Goal: Information Seeking & Learning: Learn about a topic

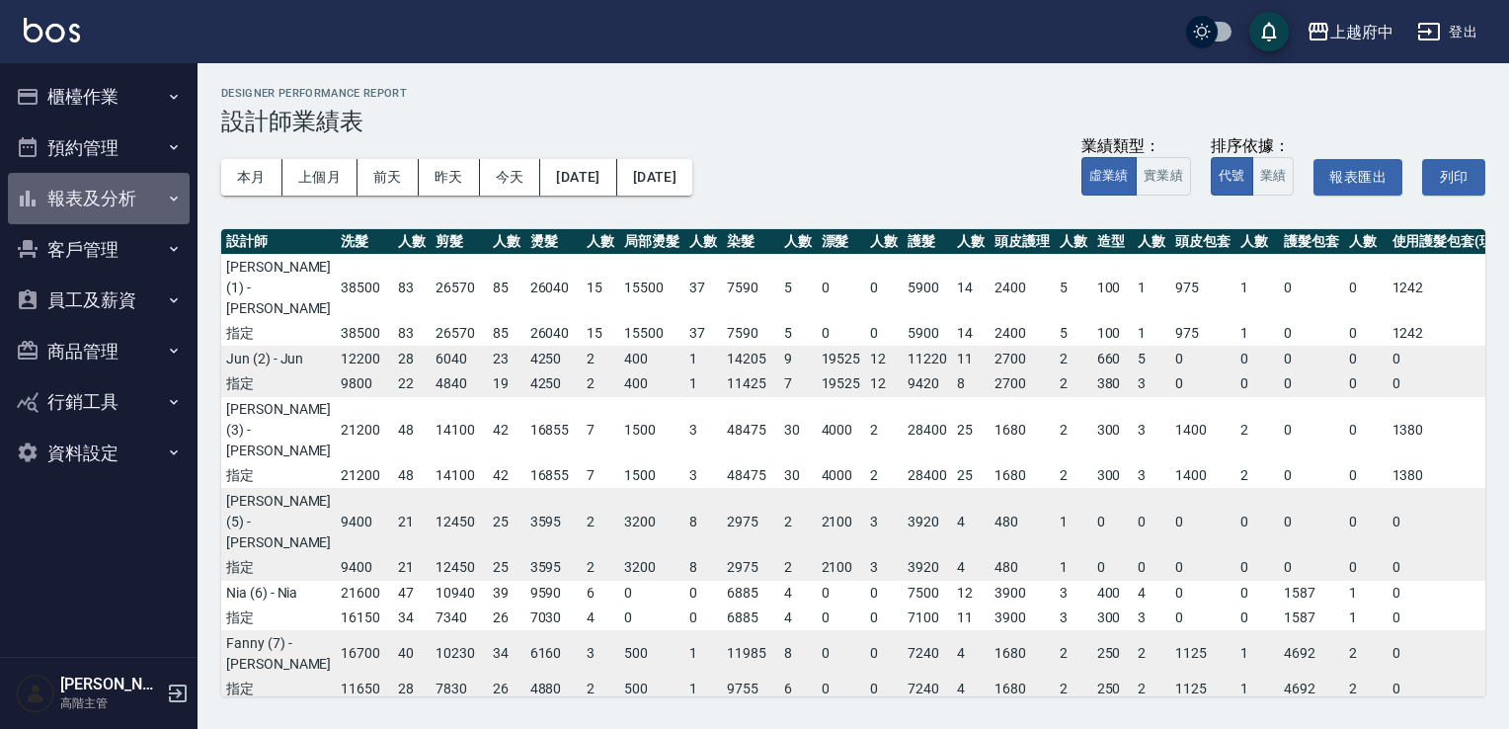
click at [74, 194] on button "報表及分析" at bounding box center [99, 198] width 182 height 51
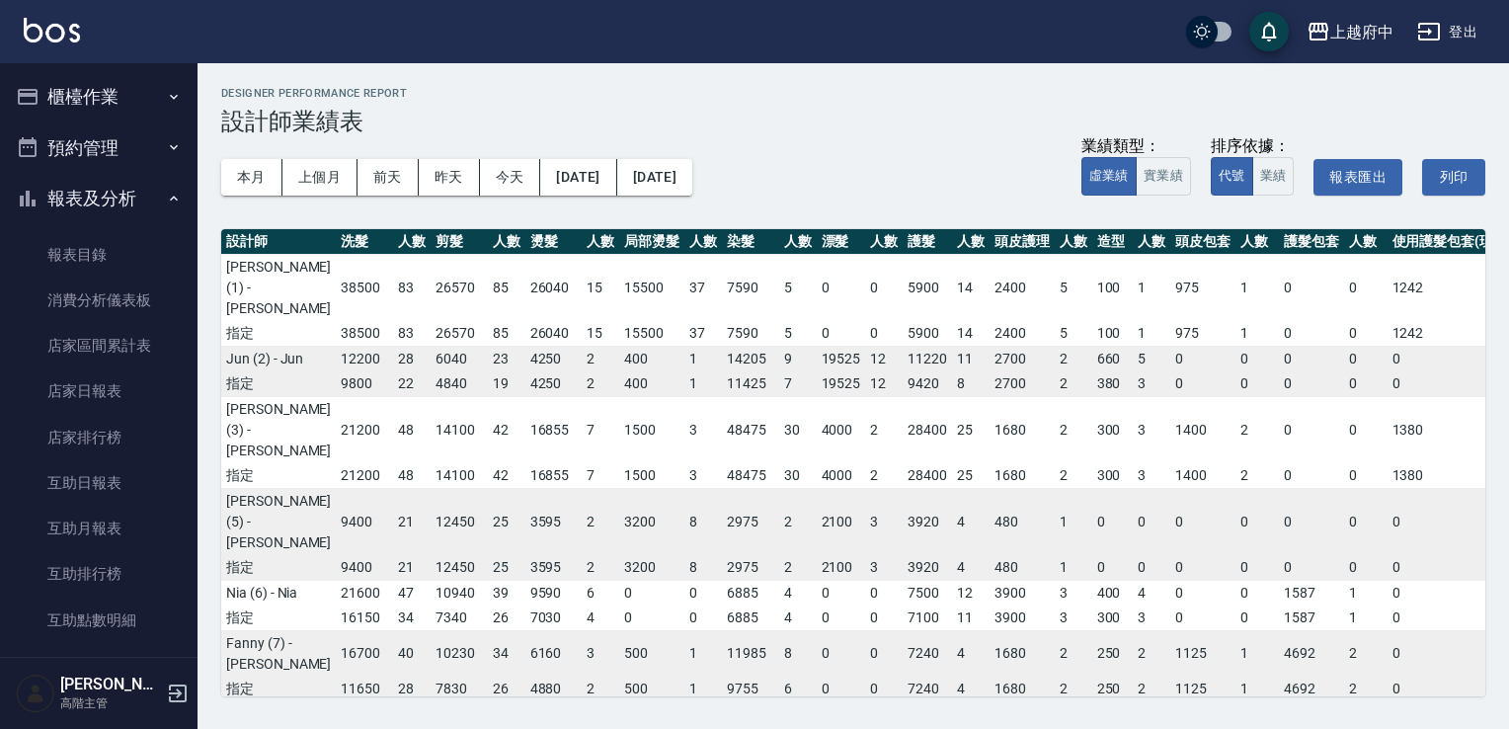
click at [166, 89] on icon "button" at bounding box center [174, 97] width 16 height 16
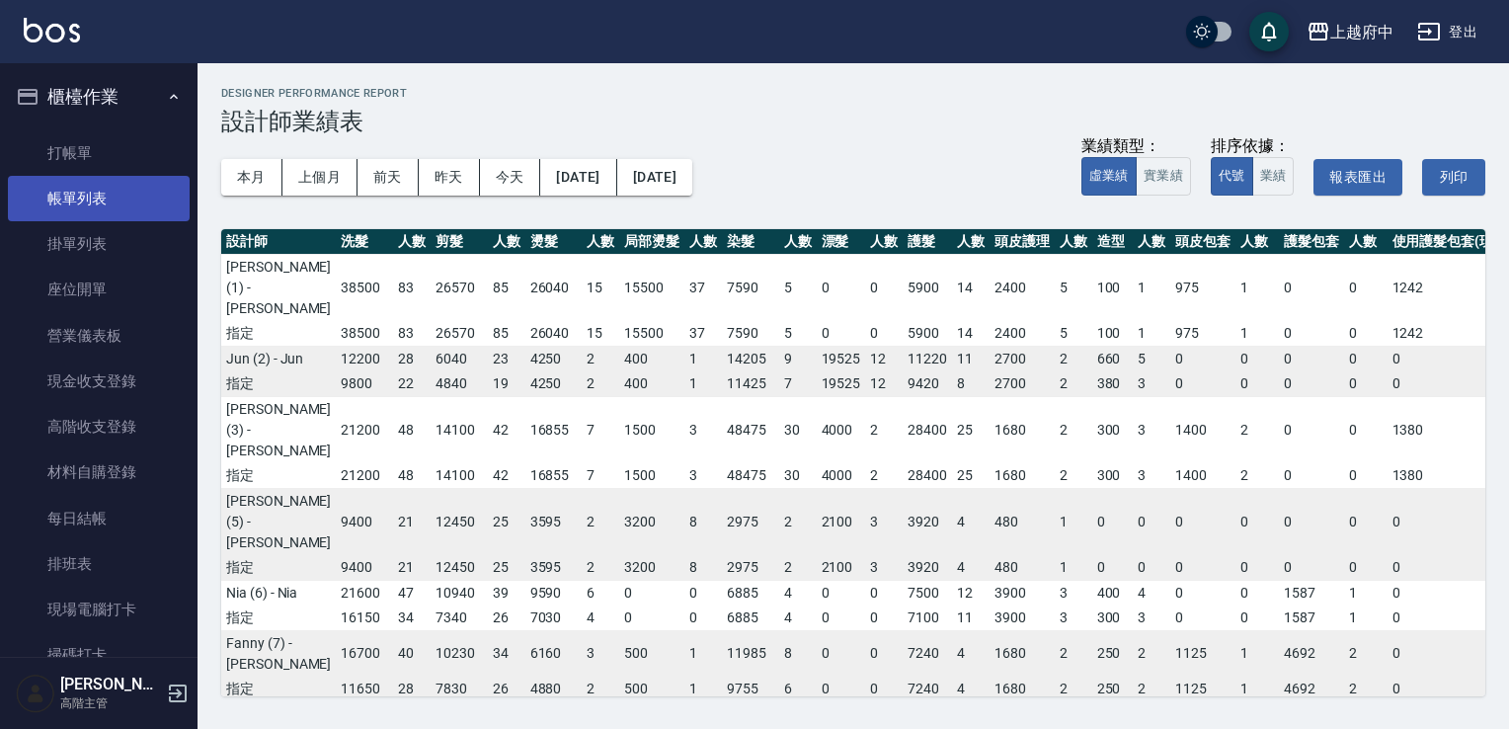
click at [130, 203] on link "帳單列表" at bounding box center [99, 198] width 182 height 45
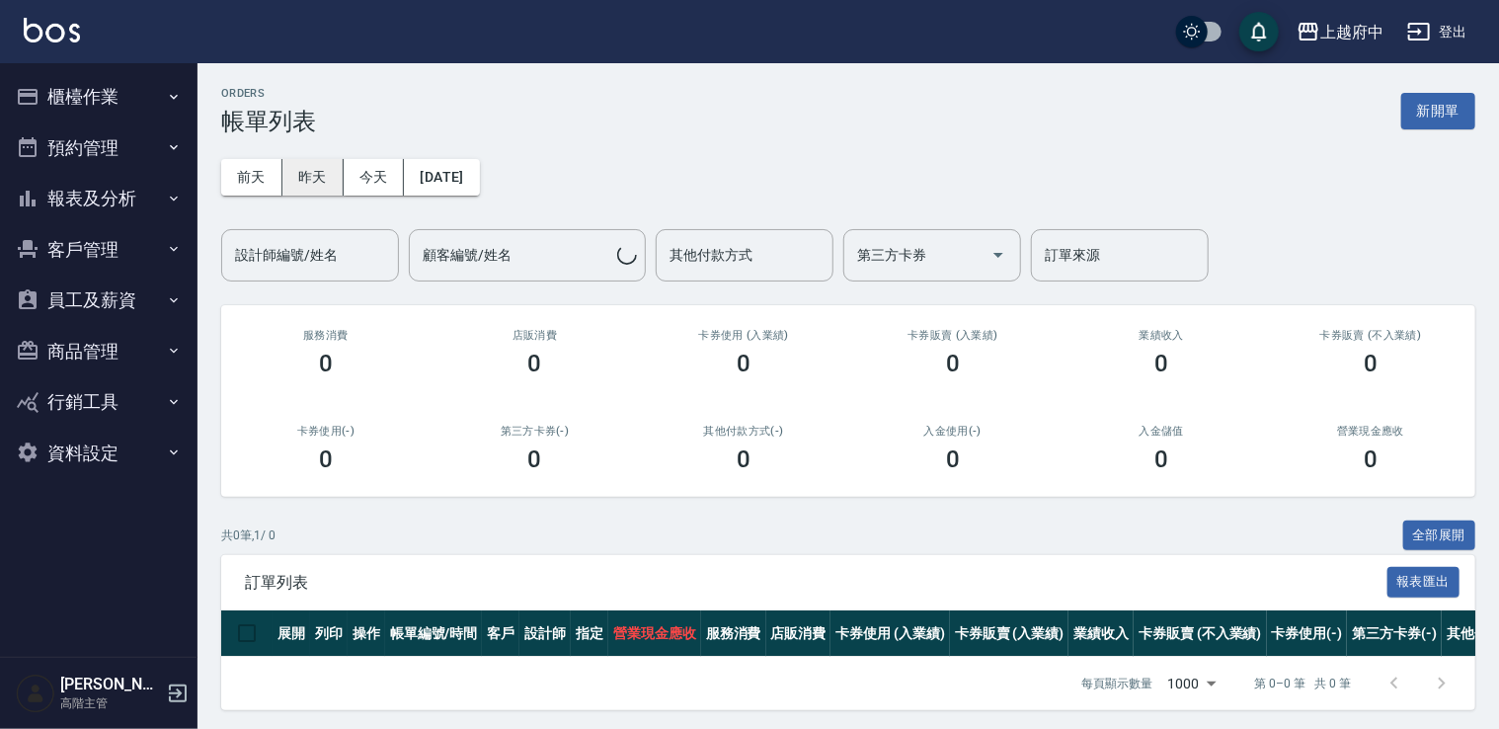
click at [323, 176] on button "昨天" at bounding box center [312, 177] width 61 height 37
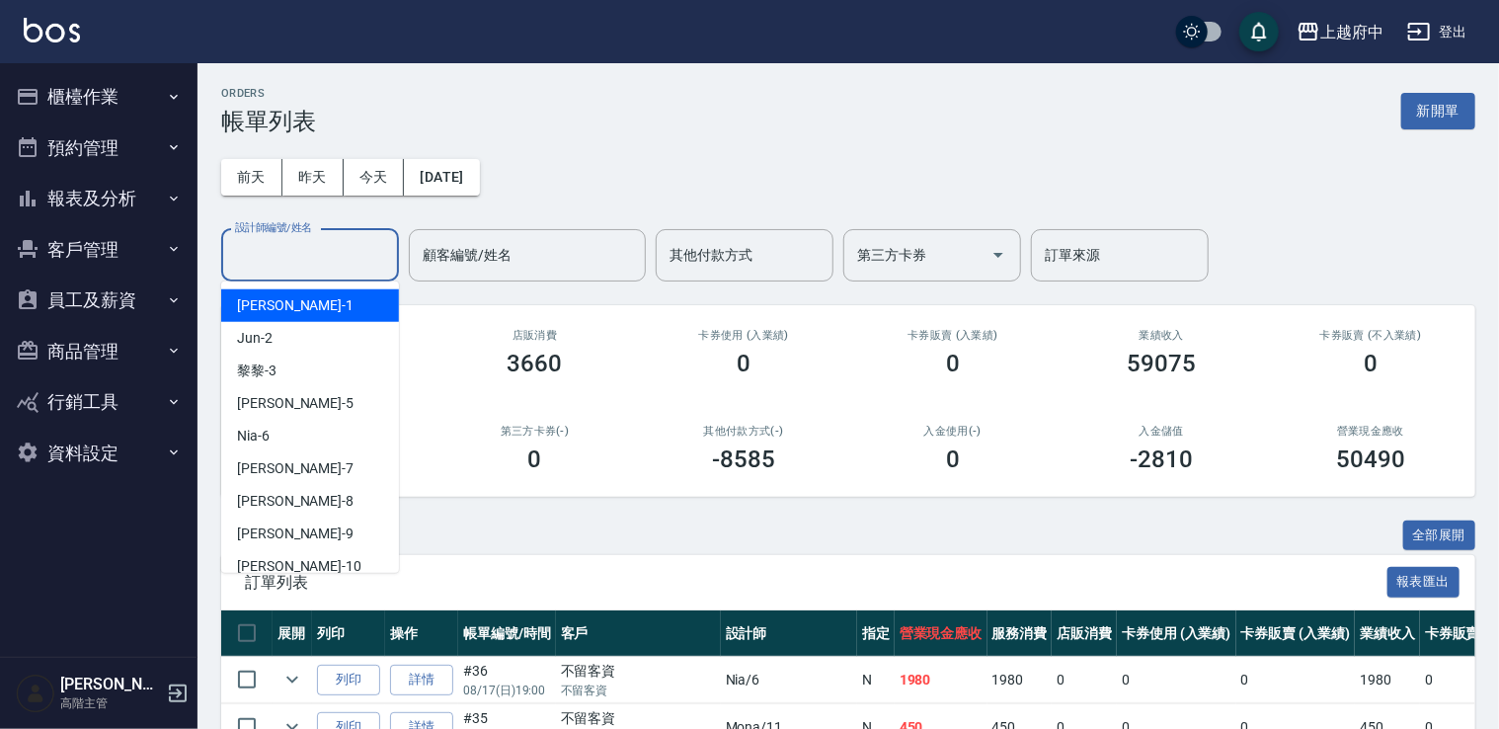
click at [339, 249] on input "設計師編號/姓名" at bounding box center [310, 255] width 160 height 35
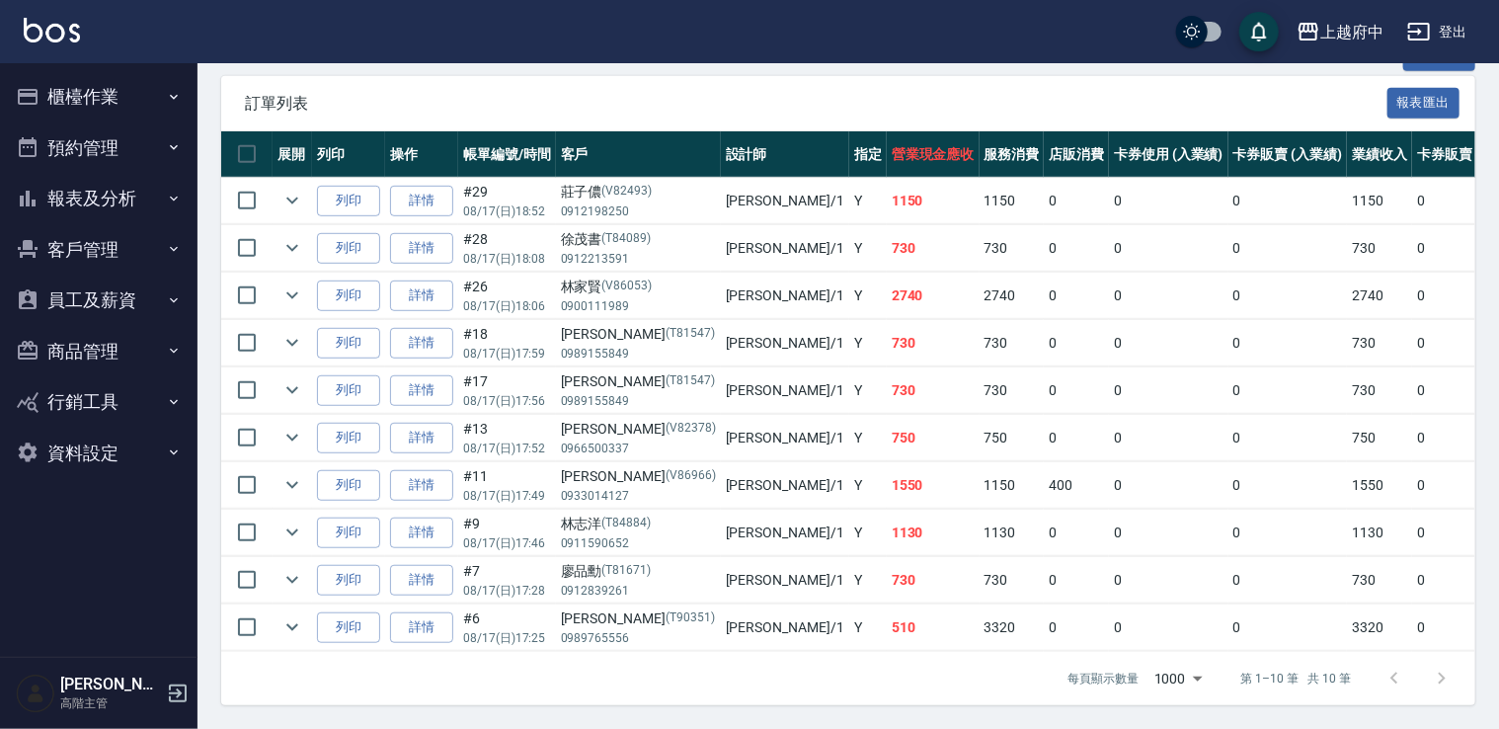
scroll to position [490, 0]
type input "Annie -1"
click at [288, 473] on icon "expand row" at bounding box center [292, 485] width 24 height 24
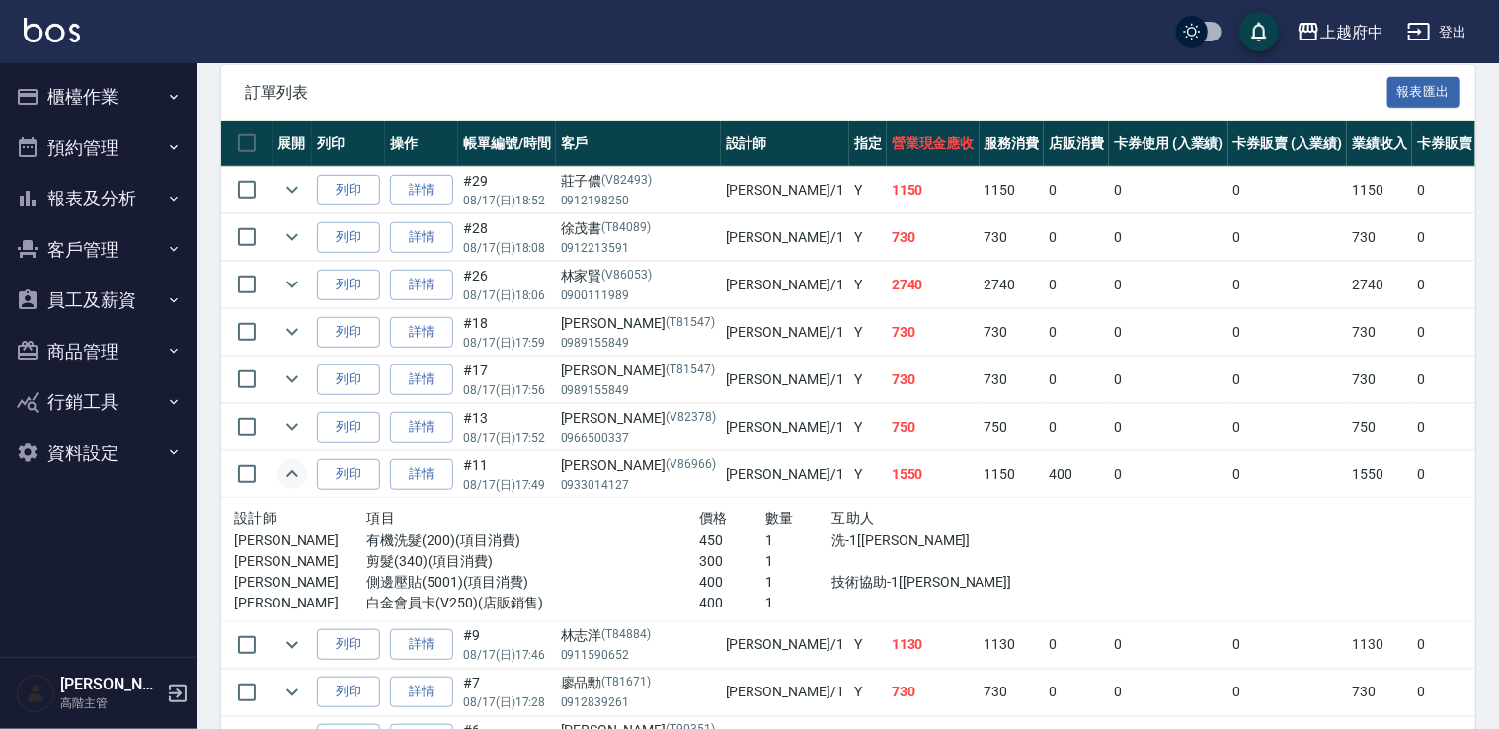
click at [288, 467] on icon "expand row" at bounding box center [292, 474] width 24 height 24
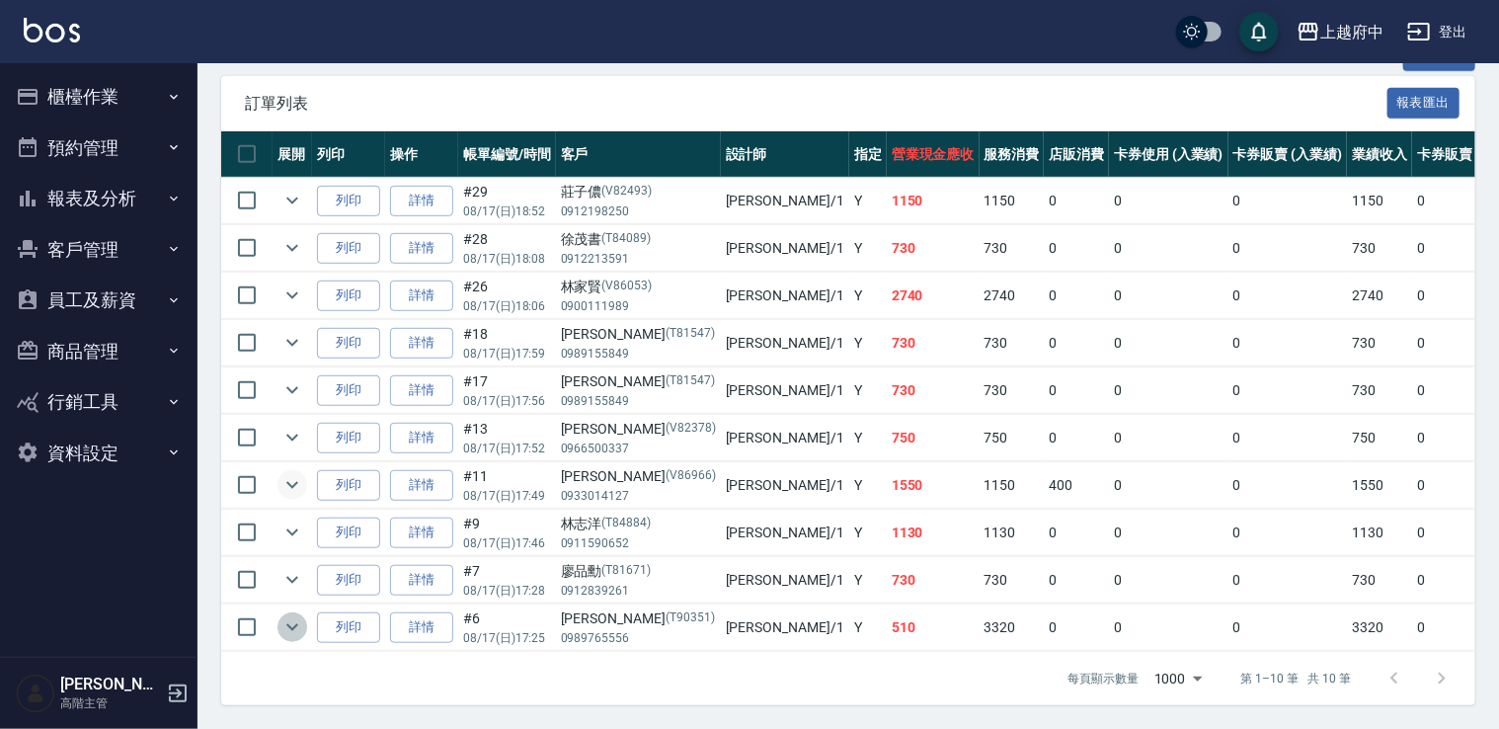
click at [289, 615] on icon "expand row" at bounding box center [292, 627] width 24 height 24
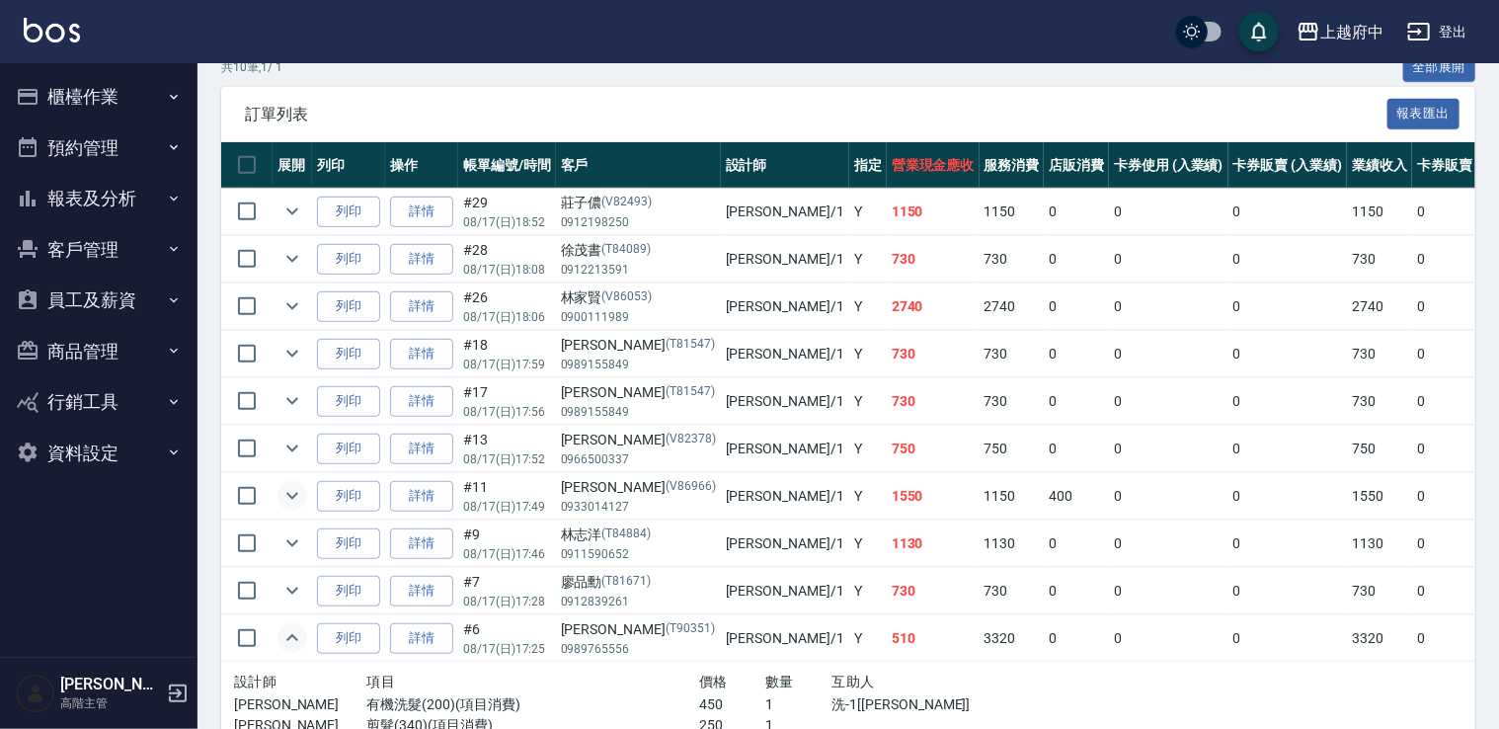
scroll to position [632, 0]
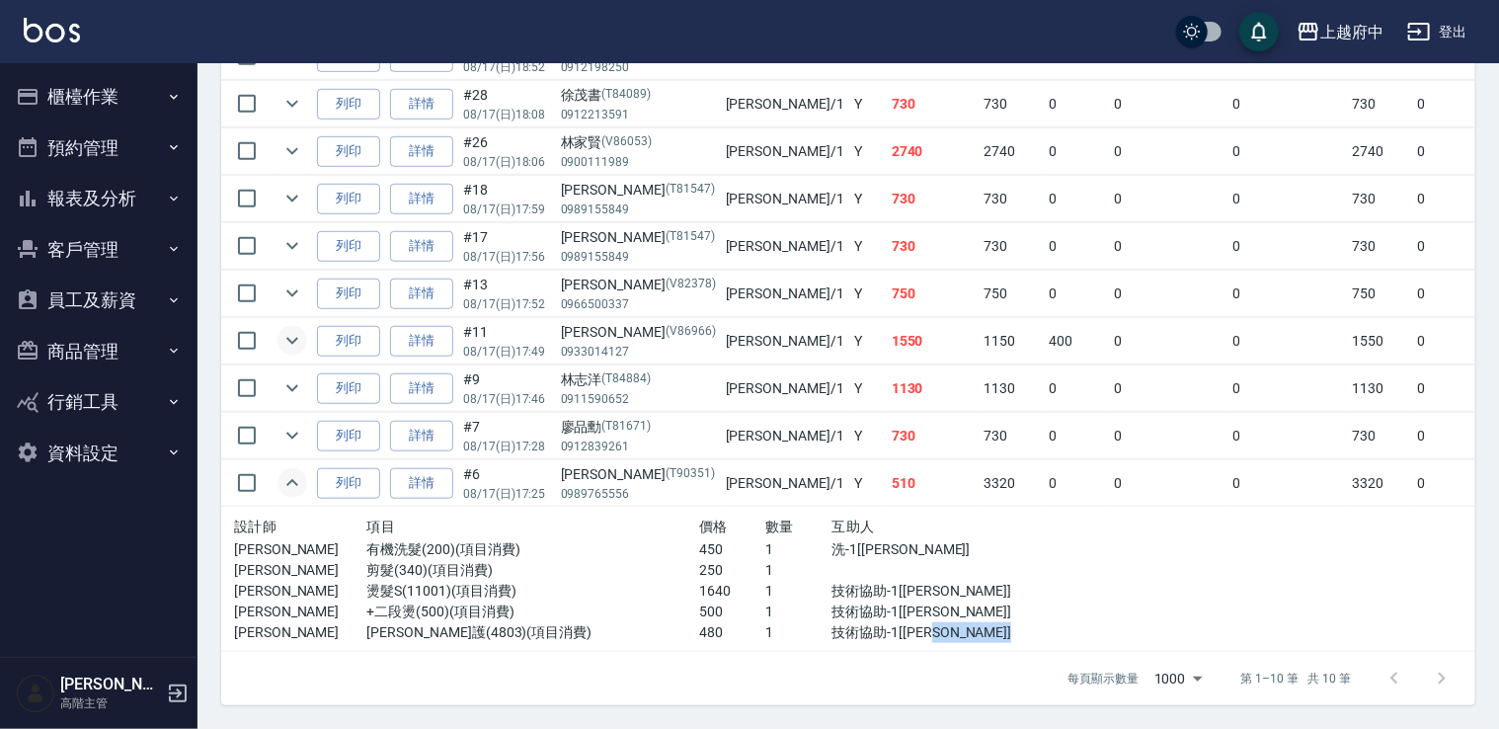
drag, startPoint x: 873, startPoint y: 636, endPoint x: 1003, endPoint y: 634, distance: 130.3
click at [1003, 634] on tr "設計師 項目 價格 數量 互助人 Annie 有機洗髮(200)(項目消費) 450 1 洗-1[陳韋均] Annie 剪髮(340)(項目消費) 250 1…" at bounding box center [1116, 578] width 1790 height 145
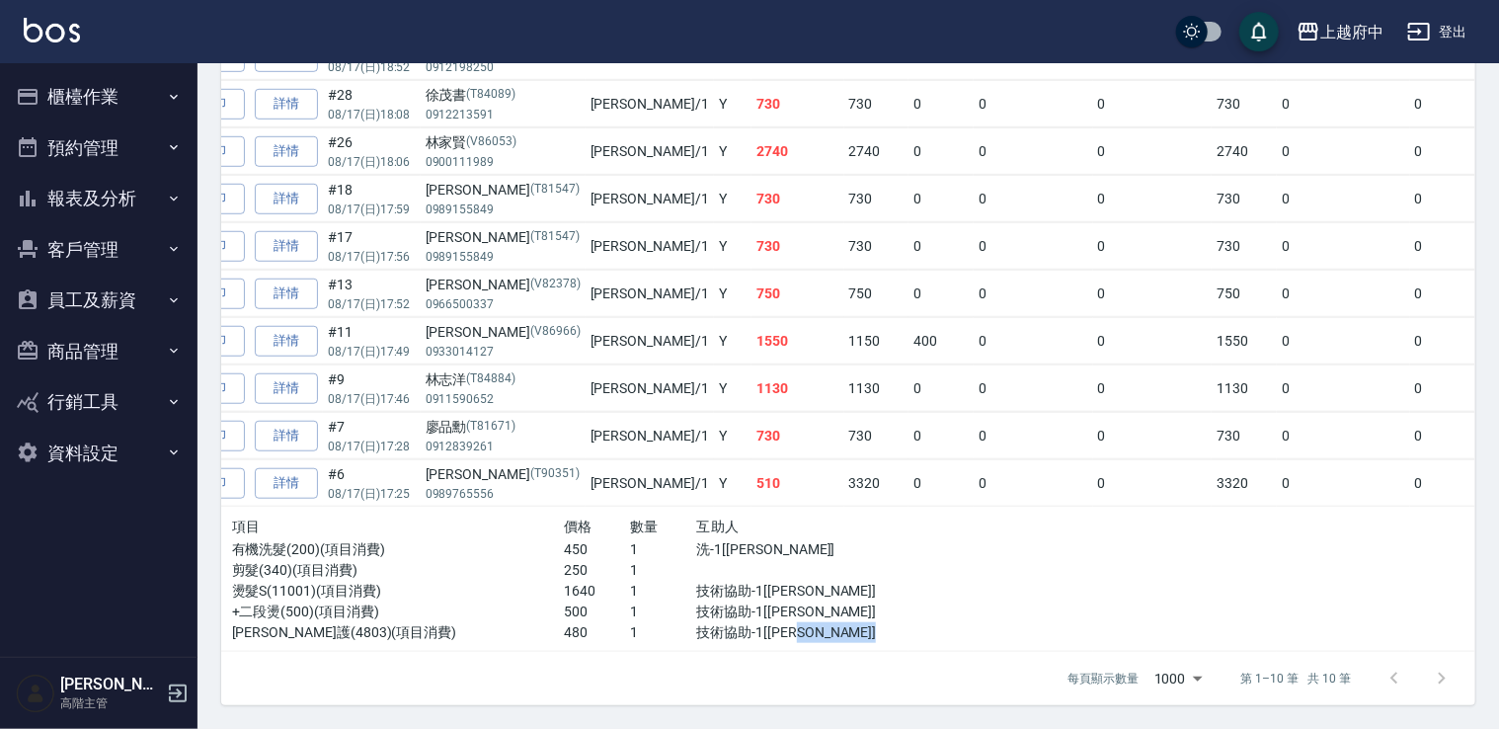
scroll to position [0, 0]
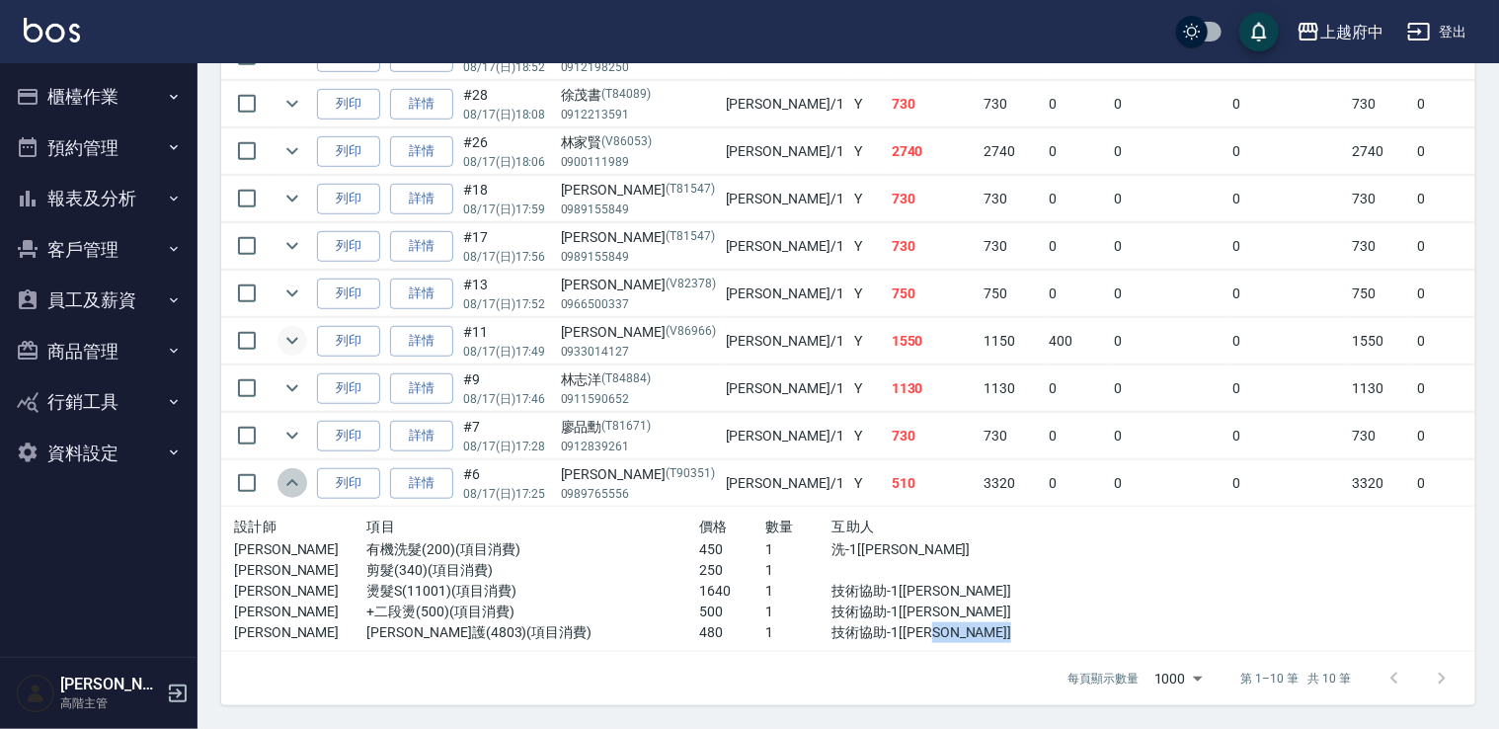
click at [289, 472] on icon "expand row" at bounding box center [292, 483] width 24 height 24
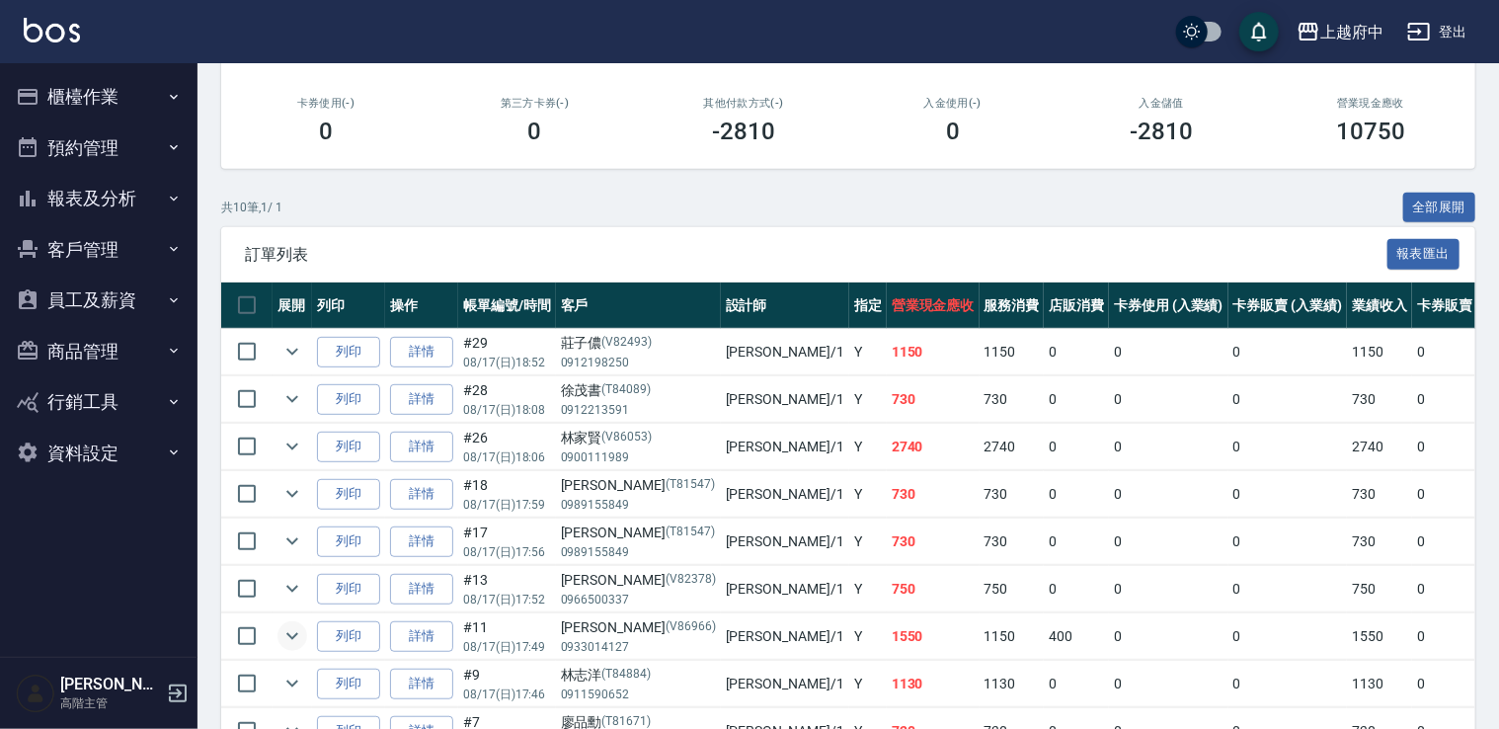
scroll to position [325, 0]
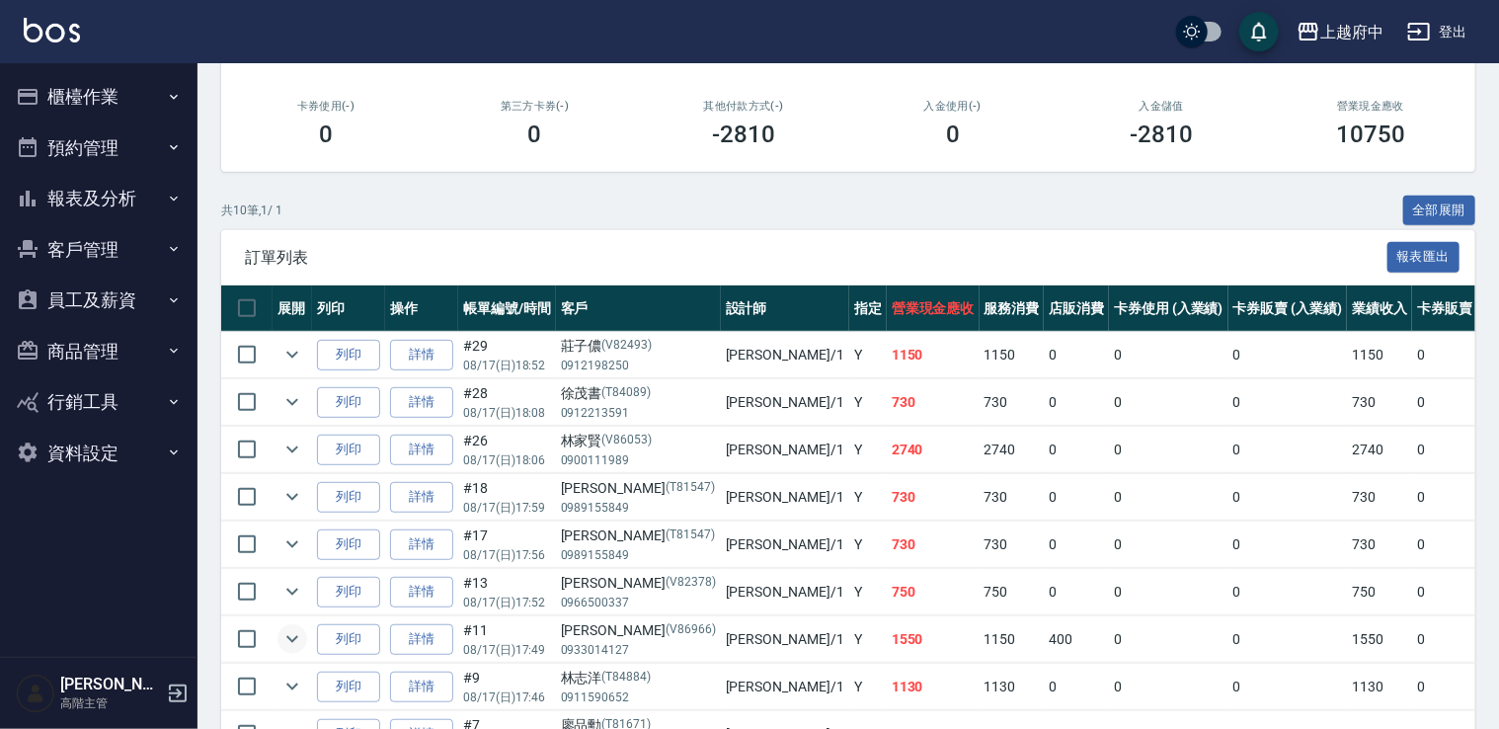
click at [134, 194] on button "報表及分析" at bounding box center [99, 198] width 182 height 51
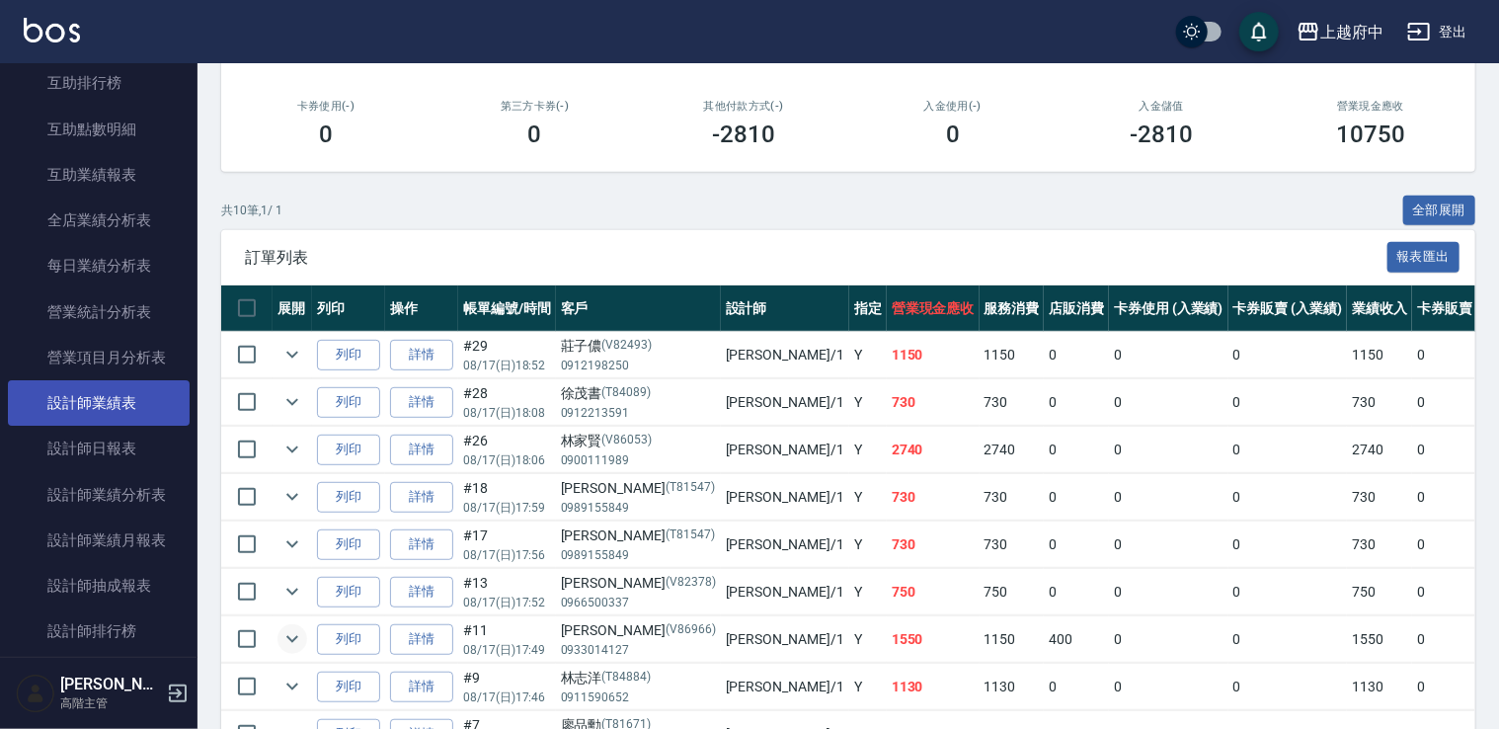
scroll to position [494, 0]
click at [125, 409] on link "設計師業績表" at bounding box center [99, 399] width 182 height 45
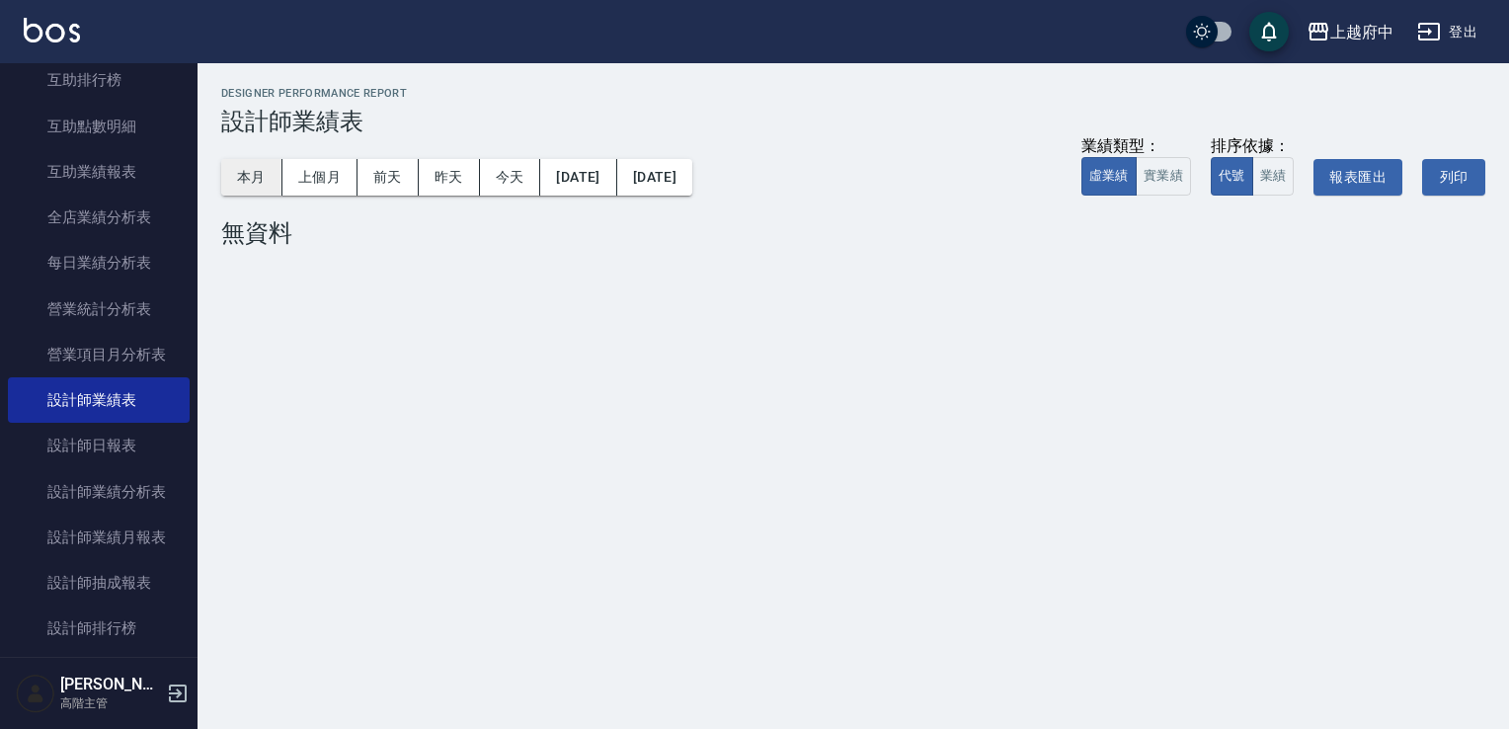
click at [261, 174] on button "本月" at bounding box center [251, 177] width 61 height 37
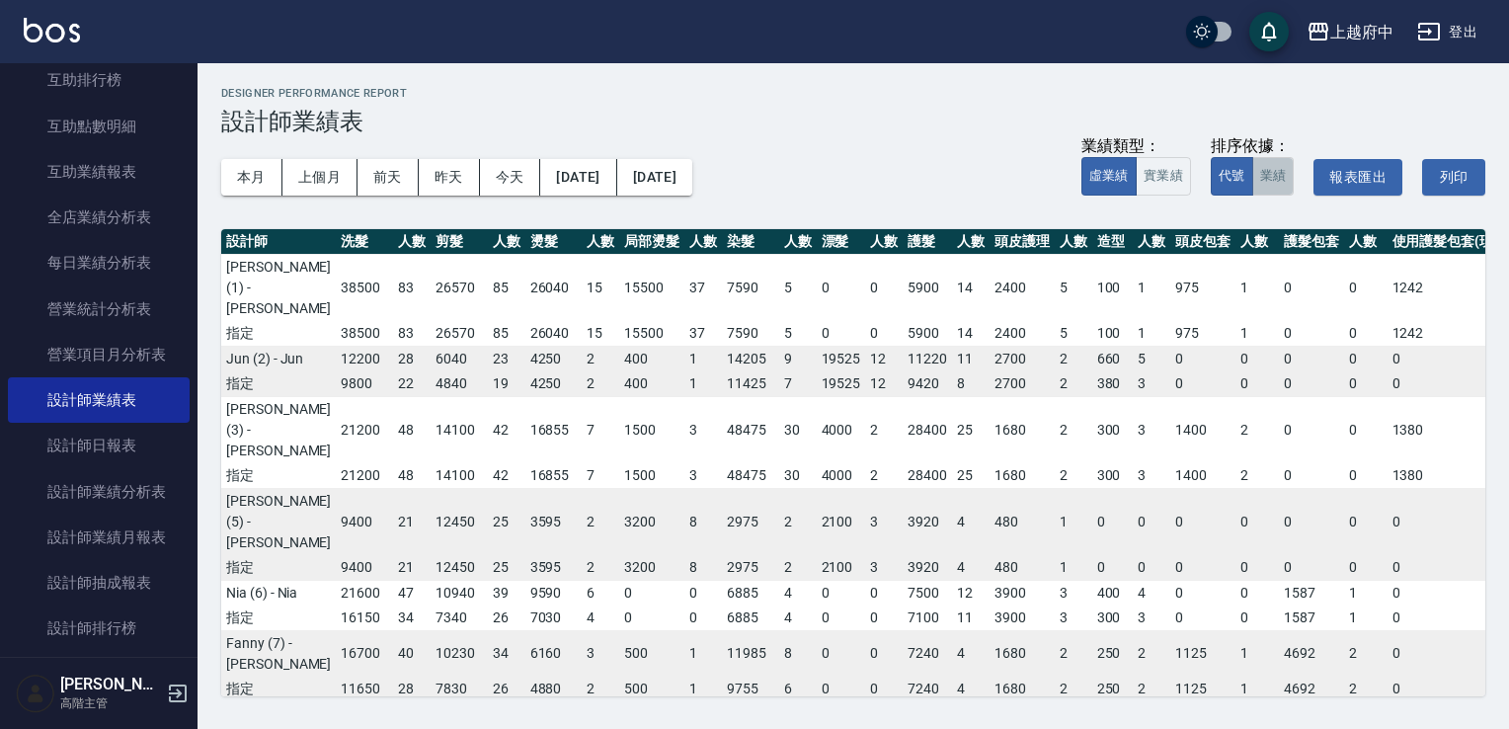
click at [1285, 178] on button "業績" at bounding box center [1273, 176] width 42 height 39
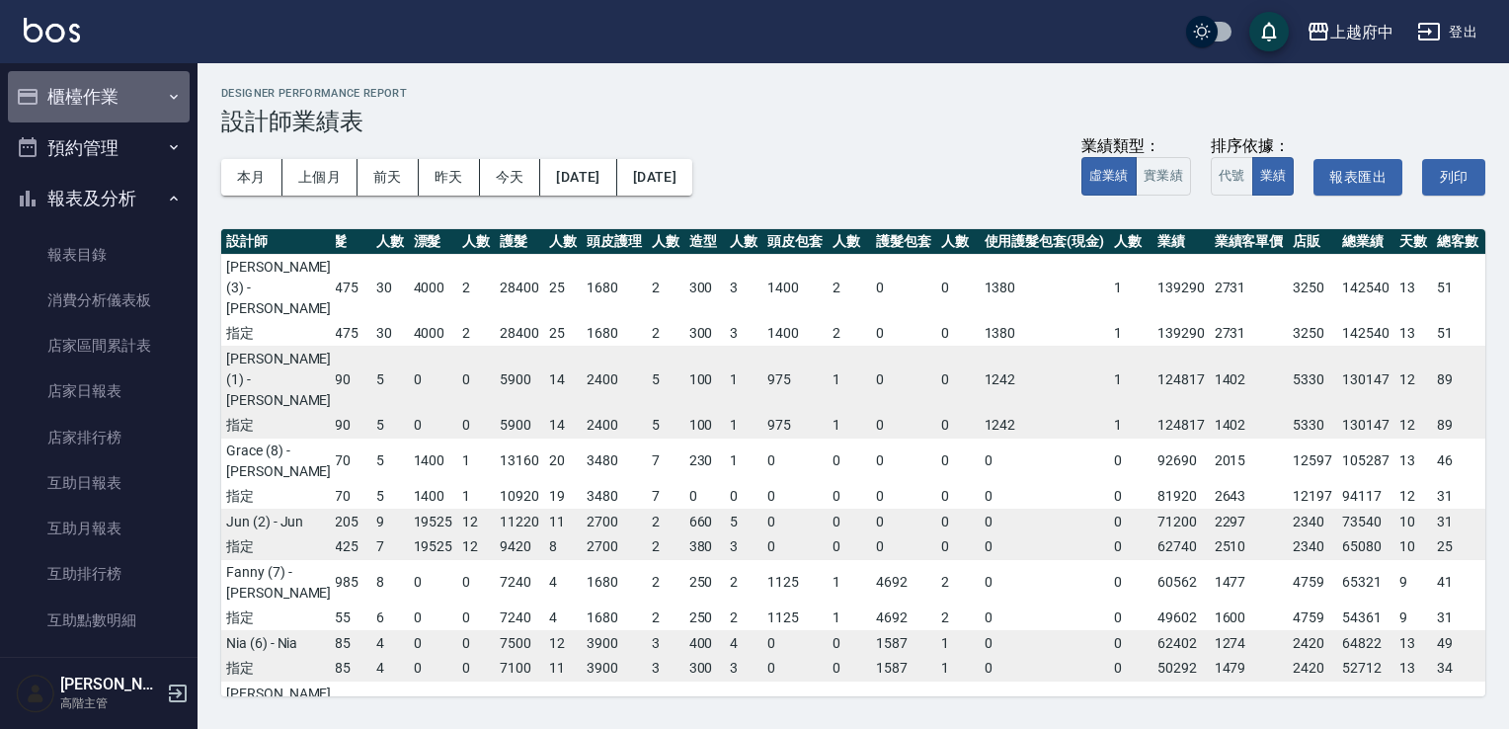
click at [115, 95] on button "櫃檯作業" at bounding box center [99, 96] width 182 height 51
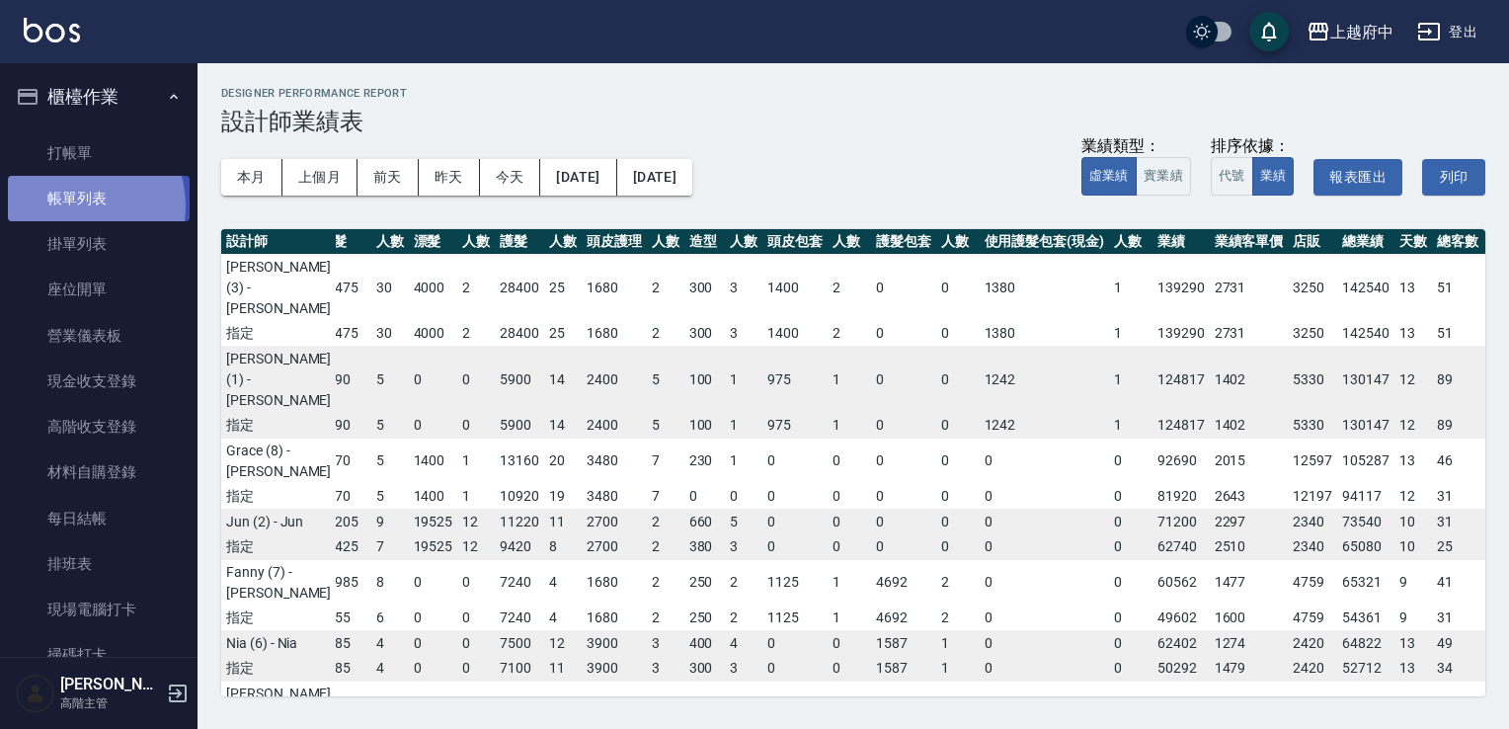
click at [71, 206] on link "帳單列表" at bounding box center [99, 198] width 182 height 45
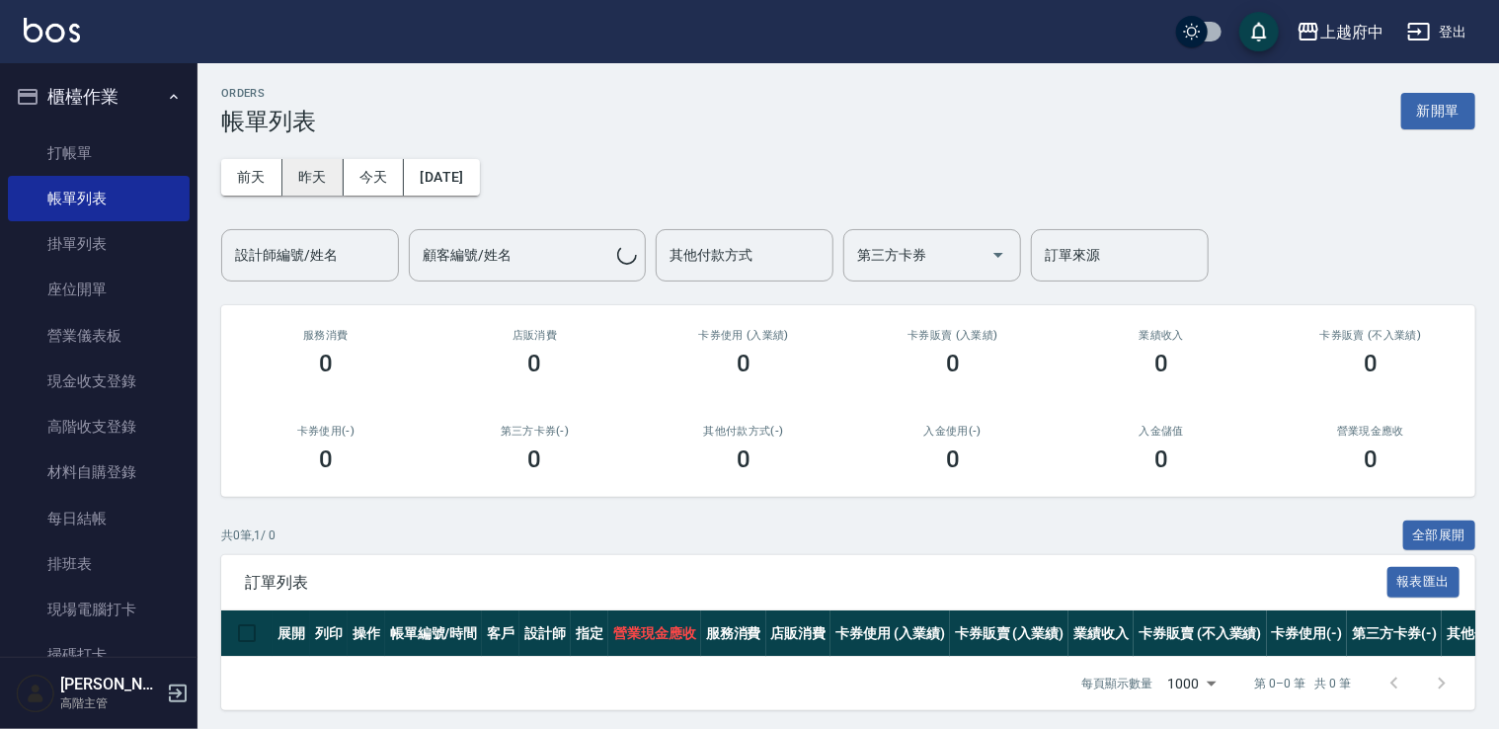
click at [311, 171] on button "昨天" at bounding box center [312, 177] width 61 height 37
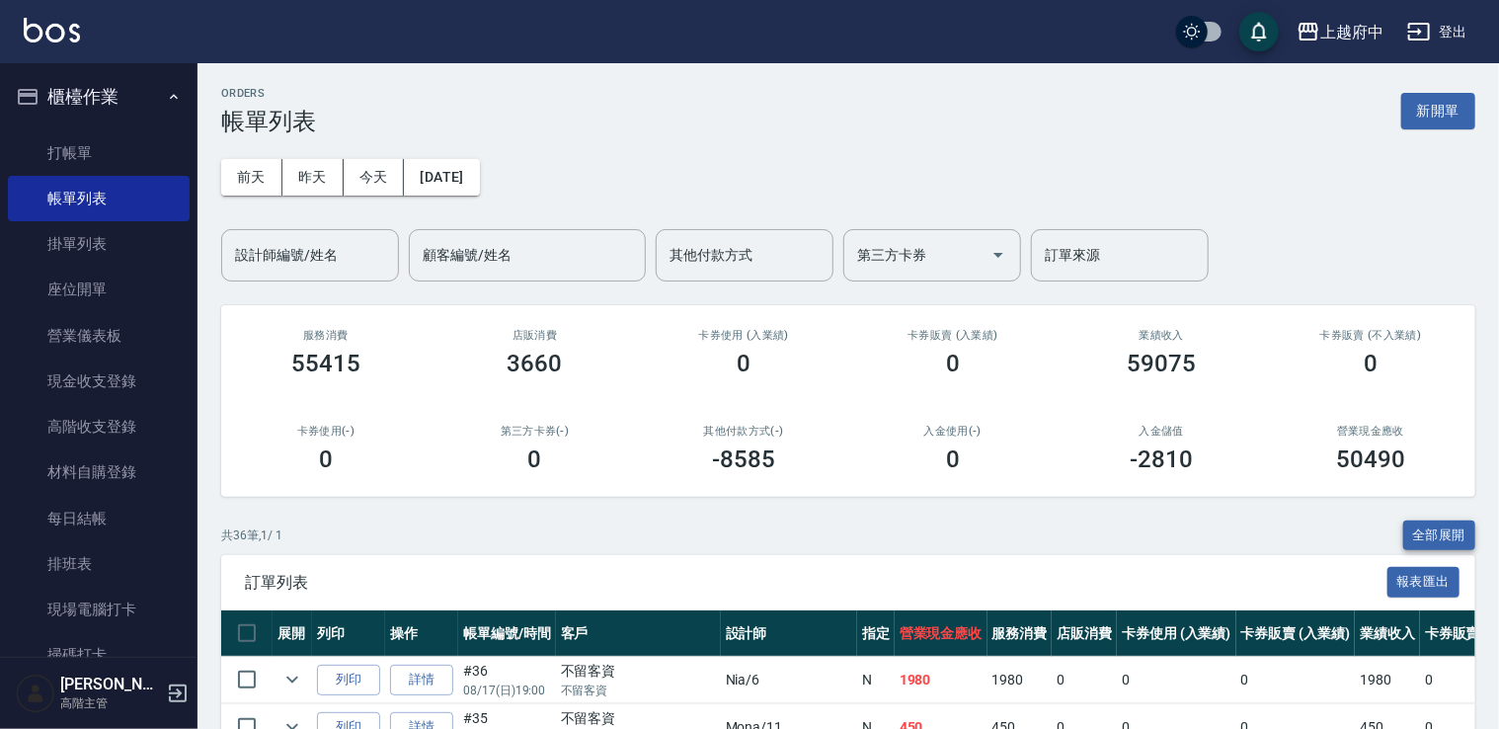
click at [1435, 540] on button "全部展開" at bounding box center [1439, 535] width 73 height 31
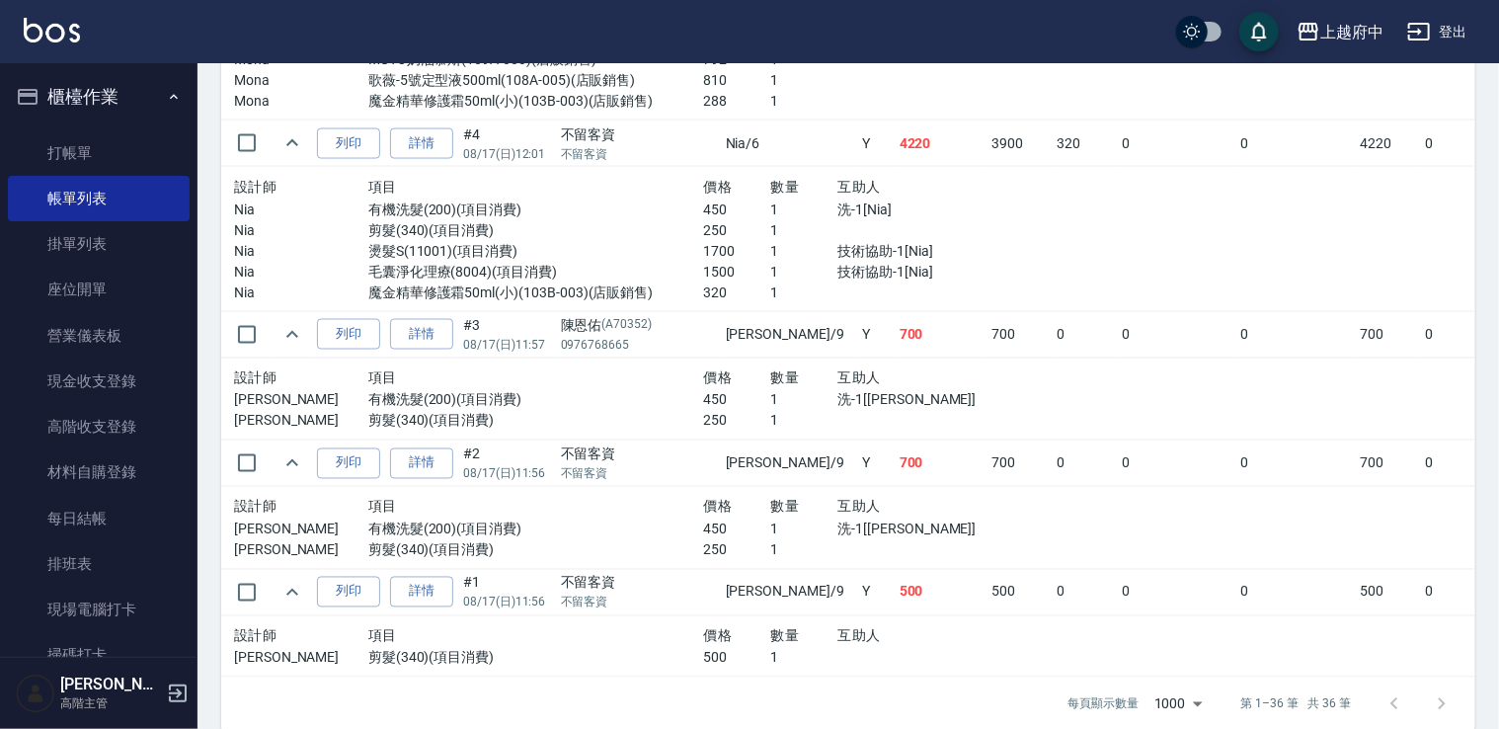
scroll to position [5265, 0]
